Goal: Obtain resource: Obtain resource

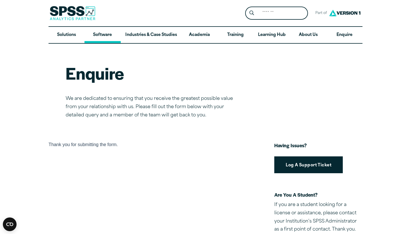
click at [99, 35] on link "Software" at bounding box center [103, 35] width 36 height 17
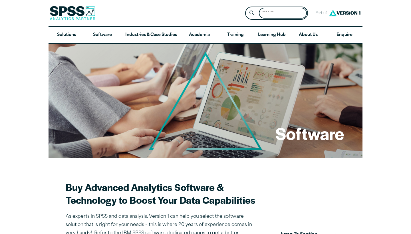
click at [280, 15] on input "Search for:" at bounding box center [283, 13] width 48 height 11
type input "***"
click at [252, 13] on button "Submit Site Search" at bounding box center [252, 13] width 11 height 11
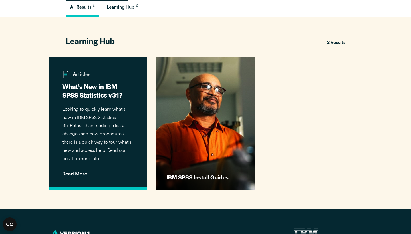
scroll to position [133, 0]
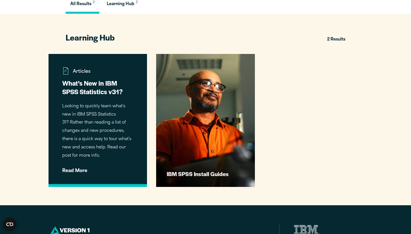
click at [113, 137] on p "Looking to quickly learn what’s new in IBM SPSS Statistics 31? Rather than read…" at bounding box center [97, 132] width 71 height 58
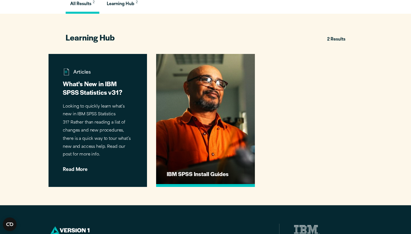
click at [187, 144] on link "IBM SPSS Install Guides" at bounding box center [205, 120] width 99 height 133
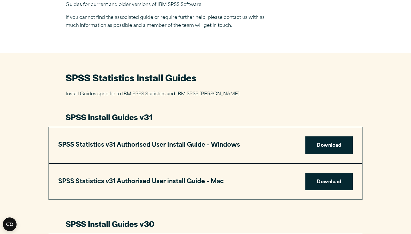
scroll to position [208, 0]
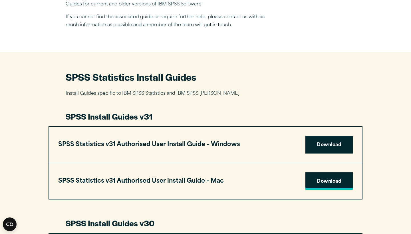
click at [335, 182] on link "Download" at bounding box center [329, 182] width 47 height 18
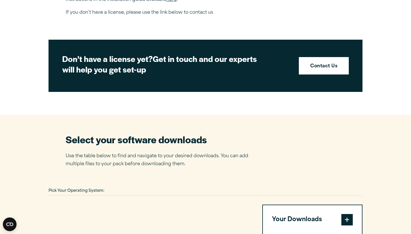
scroll to position [259, 0]
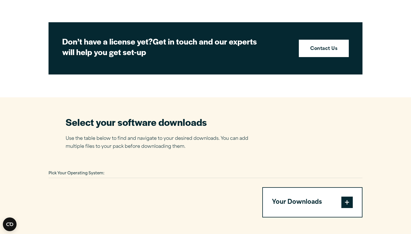
click at [125, 174] on div "Pick Your Operating System:" at bounding box center [206, 173] width 314 height 9
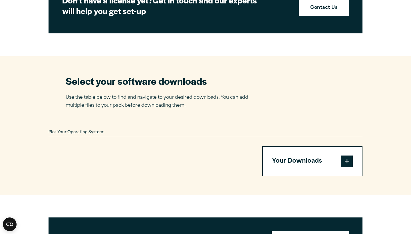
scroll to position [300, 0]
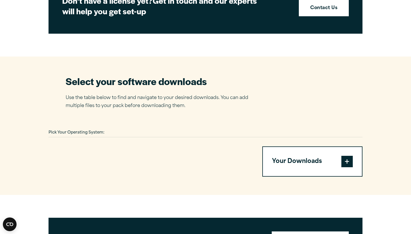
click at [138, 143] on div "Pick Your Operating System: Your Downloads You have not added any downloads. Do…" at bounding box center [206, 153] width 314 height 48
click at [135, 132] on div "Pick Your Operating System:" at bounding box center [206, 133] width 314 height 9
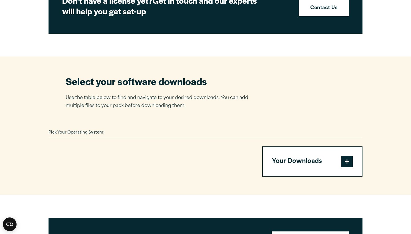
click at [134, 168] on div at bounding box center [149, 162] width 200 height 30
click at [134, 169] on div at bounding box center [149, 162] width 200 height 30
click at [134, 149] on div at bounding box center [149, 162] width 200 height 30
click at [138, 137] on div "Pick Your Operating System: Your Downloads You have not added any downloads. Do…" at bounding box center [206, 153] width 314 height 48
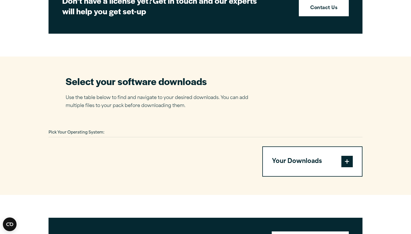
drag, startPoint x: 138, startPoint y: 137, endPoint x: 121, endPoint y: 132, distance: 17.4
click at [138, 137] on div "Pick Your Operating System: Your Downloads You have not added any downloads. Do…" at bounding box center [206, 153] width 314 height 48
click at [107, 125] on section "Select your software downloads Use the table below to find and navigate to your…" at bounding box center [205, 126] width 411 height 139
click at [108, 134] on div "Pick Your Operating System:" at bounding box center [206, 133] width 314 height 9
click at [103, 131] on span "Pick Your Operating System:" at bounding box center [77, 133] width 56 height 4
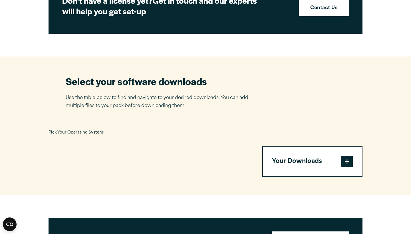
click at [106, 131] on div "Pick Your Operating System:" at bounding box center [206, 133] width 314 height 9
drag, startPoint x: 106, startPoint y: 131, endPoint x: 98, endPoint y: 84, distance: 48.0
click at [101, 120] on section "Select your software downloads Use the table below to find and navigate to your…" at bounding box center [205, 126] width 411 height 139
click at [202, 137] on div at bounding box center [206, 137] width 314 height 0
click at [194, 172] on div at bounding box center [149, 162] width 200 height 30
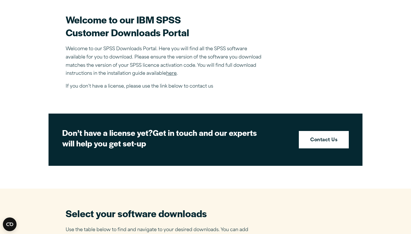
scroll to position [169, 0]
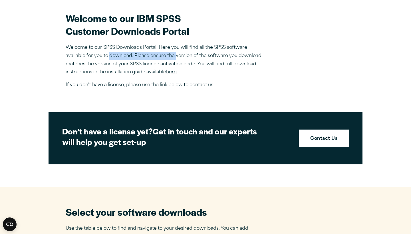
drag, startPoint x: 110, startPoint y: 57, endPoint x: 176, endPoint y: 57, distance: 66.0
click at [176, 57] on p "Welcome to our SPSS Downloads Portal. Here you will find all the SPSS software …" at bounding box center [166, 60] width 200 height 33
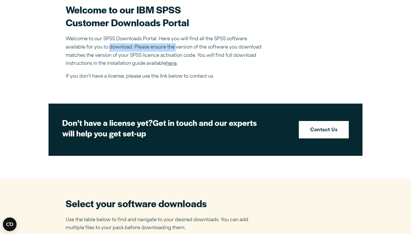
scroll to position [178, 0]
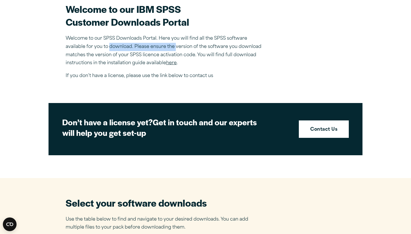
click at [173, 63] on link "here" at bounding box center [171, 63] width 11 height 5
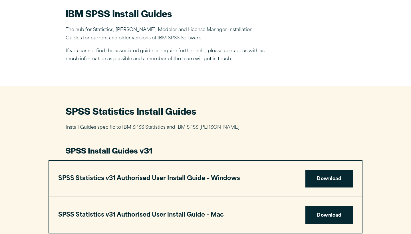
scroll to position [175, 0]
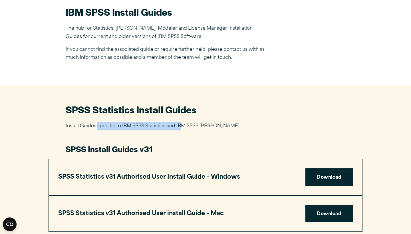
drag, startPoint x: 98, startPoint y: 123, endPoint x: 183, endPoint y: 123, distance: 84.5
click at [183, 123] on p "Install Guides specific to IBM SPSS Statistics and IBM SPSS Amos" at bounding box center [206, 126] width 280 height 8
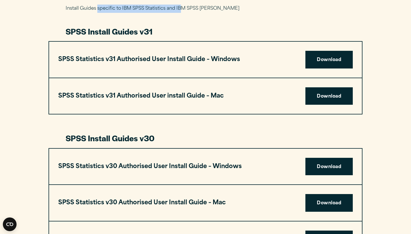
scroll to position [293, 0]
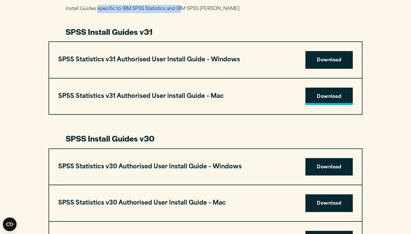
click at [320, 97] on link "Download" at bounding box center [329, 97] width 47 height 18
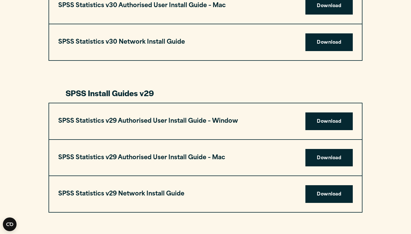
scroll to position [491, 0]
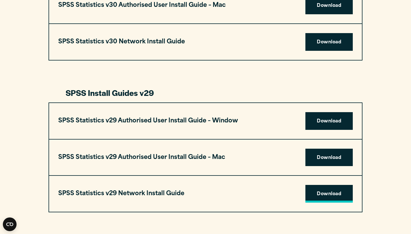
click at [322, 197] on link "Download" at bounding box center [329, 194] width 47 height 18
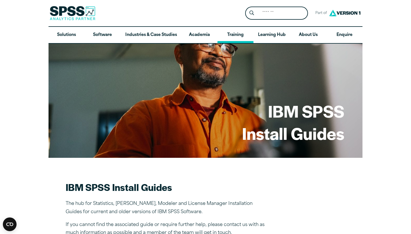
scroll to position [0, 0]
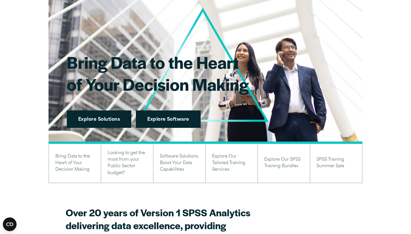
scroll to position [59, 0]
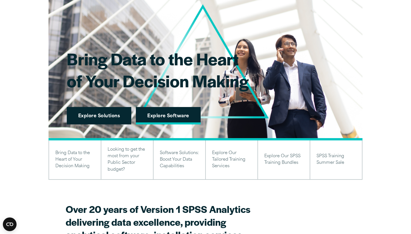
click at [159, 116] on link "Explore Software" at bounding box center [168, 116] width 65 height 18
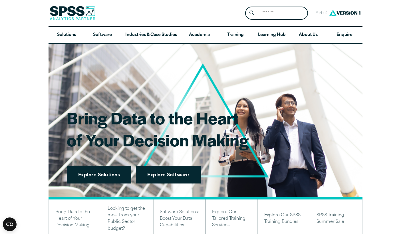
scroll to position [0, 0]
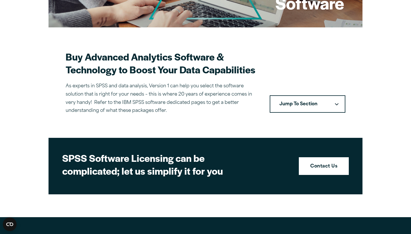
scroll to position [134, 0]
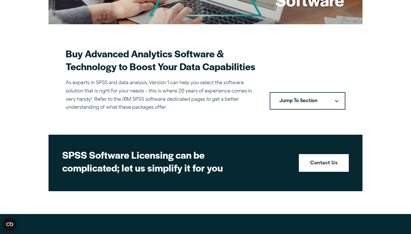
click at [324, 99] on button "Jump To Section" at bounding box center [308, 101] width 76 height 18
click at [334, 99] on button "Jump To Section" at bounding box center [308, 101] width 76 height 18
click at [337, 100] on icon "Downward pointing chevron" at bounding box center [337, 101] width 4 height 3
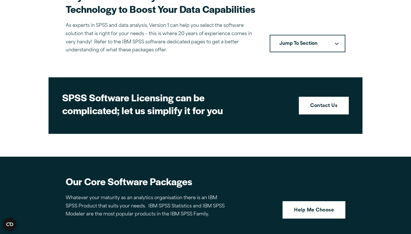
scroll to position [191, 0]
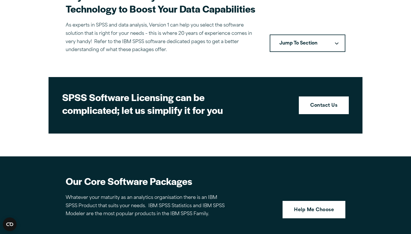
click at [336, 42] on icon "Downward pointing chevron" at bounding box center [337, 43] width 4 height 3
click at [319, 41] on button "Jump To Section" at bounding box center [308, 44] width 76 height 18
click at [324, 103] on strong "Contact Us" at bounding box center [323, 105] width 27 height 7
click at [338, 39] on button "Jump To Section" at bounding box center [308, 44] width 76 height 18
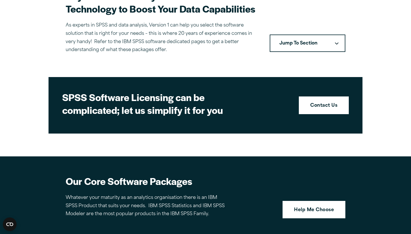
click at [311, 40] on button "Jump To Section" at bounding box center [308, 44] width 76 height 18
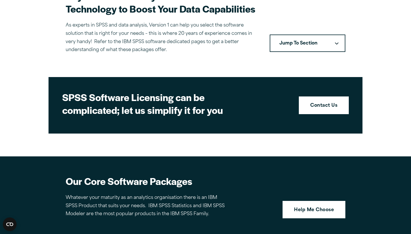
click at [311, 40] on button "Jump To Section" at bounding box center [308, 44] width 76 height 18
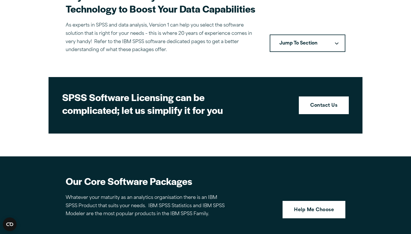
click at [311, 40] on button "Jump To Section" at bounding box center [308, 44] width 76 height 18
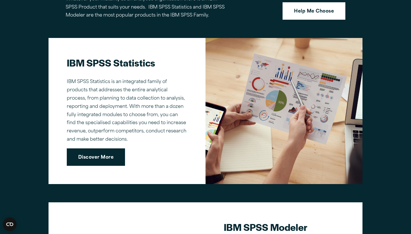
scroll to position [394, 0]
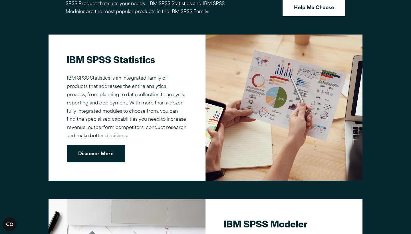
click at [111, 151] on link "Discover More" at bounding box center [96, 154] width 58 height 18
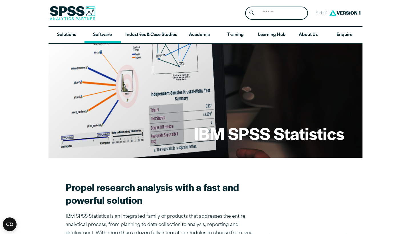
click at [98, 35] on link "Software" at bounding box center [103, 35] width 36 height 17
